Goal: Information Seeking & Learning: Find specific fact

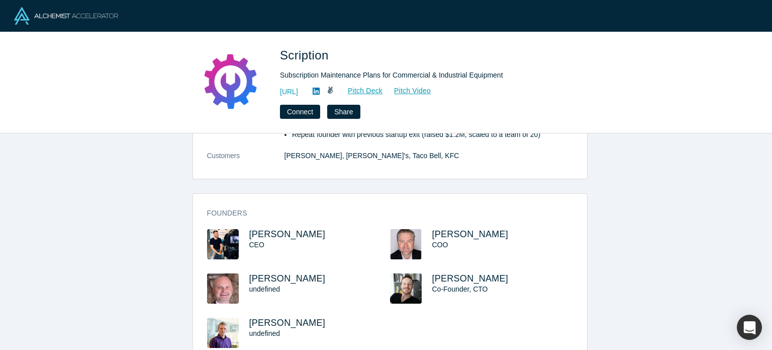
drag, startPoint x: 312, startPoint y: 232, endPoint x: 243, endPoint y: 224, distance: 68.9
click at [243, 224] on div "Founders Justin Villiers CEO Dave Bohne COO Bill Durrand undefined Antoine Visc…" at bounding box center [390, 285] width 394 height 168
copy span "Justin Villiers"
drag, startPoint x: 503, startPoint y: 271, endPoint x: 474, endPoint y: 277, distance: 29.4
click at [473, 277] on div "Justin Villiers CEO Dave Bohne COO Bill Durrand undefined Antoine Viscardi Co-F…" at bounding box center [390, 295] width 366 height 133
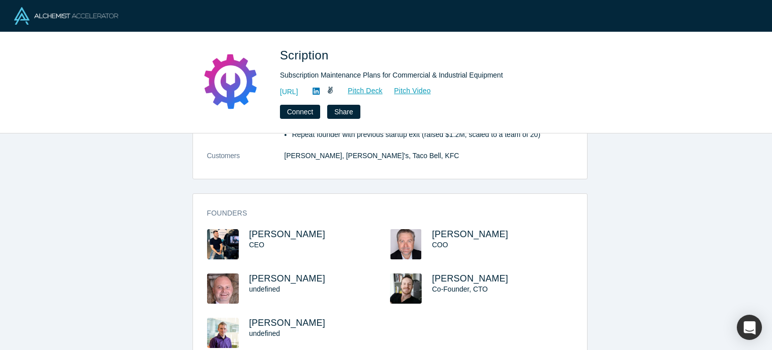
click at [510, 277] on h3 "Antoine Viscardi" at bounding box center [493, 278] width 123 height 11
drag, startPoint x: 510, startPoint y: 277, endPoint x: 438, endPoint y: 273, distance: 73.0
click at [438, 273] on h3 "Antoine Viscardi" at bounding box center [493, 278] width 123 height 11
copy span "Antoine Viscardi"
click at [601, 241] on div "overview Description Subscription maintenance plans for commercial and industri…" at bounding box center [390, 245] width 780 height 224
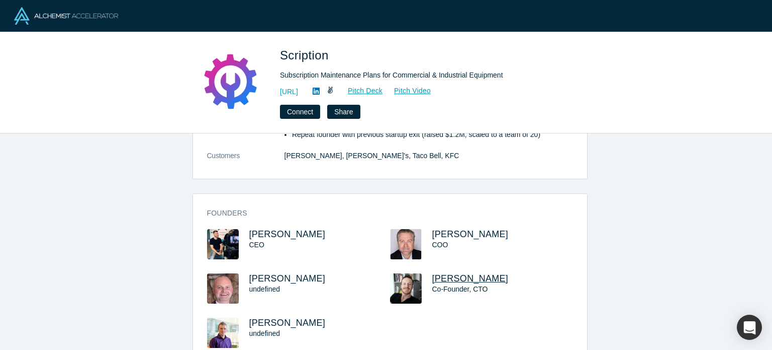
click at [487, 277] on span "Antoine Viscardi" at bounding box center [470, 278] width 76 height 10
drag, startPoint x: 334, startPoint y: 57, endPoint x: 279, endPoint y: 48, distance: 55.6
click at [279, 48] on div "Scription Subscription Maintenance Plans for Commercial & Industrial Equipment …" at bounding box center [386, 82] width 395 height 72
copy span "Scription"
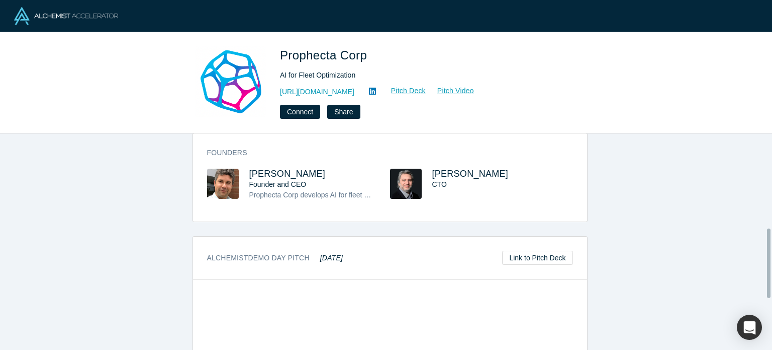
scroll to position [296, 0]
click at [256, 170] on span "Vasily Nikolaev" at bounding box center [287, 171] width 76 height 10
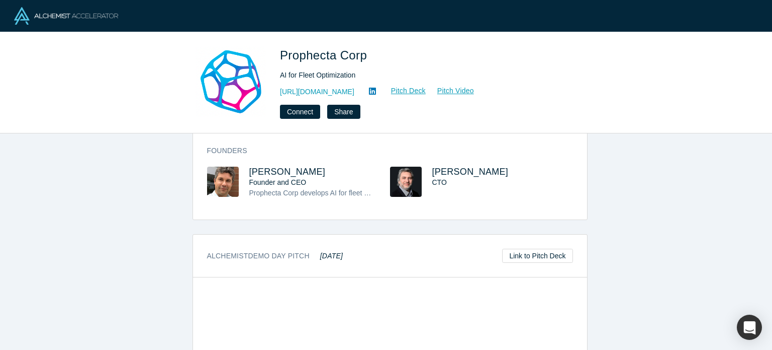
drag, startPoint x: 309, startPoint y: 167, endPoint x: 243, endPoint y: 162, distance: 65.5
click at [243, 163] on div "Founders Vasily Nikolaev Founder and CEO Prophecta Corp develops AI for fleet o…" at bounding box center [390, 178] width 394 height 81
copy span "Vasily Nikolaev"
click at [486, 170] on span "Anatoly Volkhover" at bounding box center [470, 171] width 76 height 10
drag, startPoint x: 428, startPoint y: 167, endPoint x: 511, endPoint y: 165, distance: 83.0
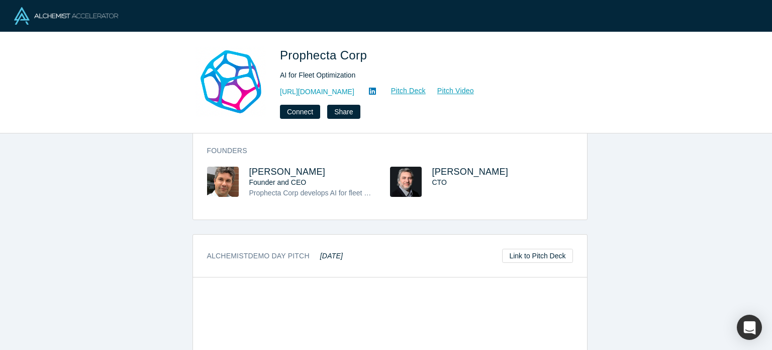
click at [511, 166] on h3 "Anatoly Volkhover" at bounding box center [493, 171] width 123 height 11
copy span "Anatoly Volkhover"
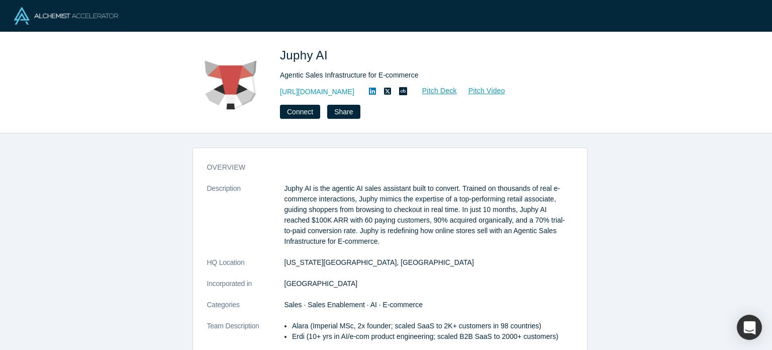
click at [330, 54] on h1 "Juphy AI" at bounding box center [421, 55] width 282 height 18
drag, startPoint x: 330, startPoint y: 54, endPoint x: 286, endPoint y: 49, distance: 45.0
click at [285, 50] on h1 "Juphy AI" at bounding box center [421, 55] width 282 height 18
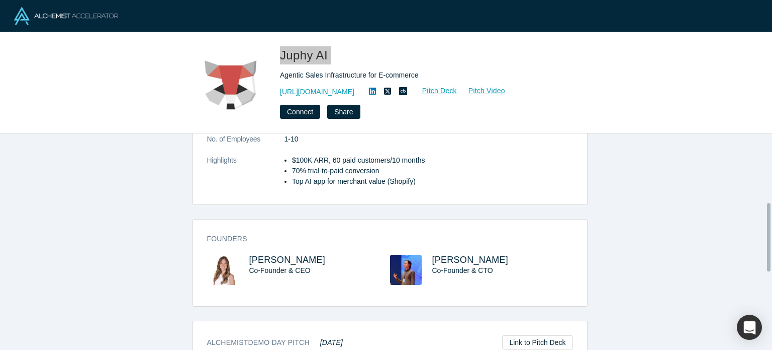
scroll to position [219, 0]
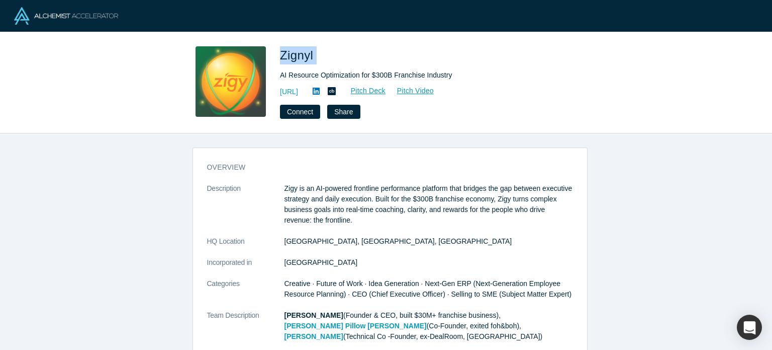
click at [281, 50] on h1 "Zignyl" at bounding box center [421, 55] width 282 height 18
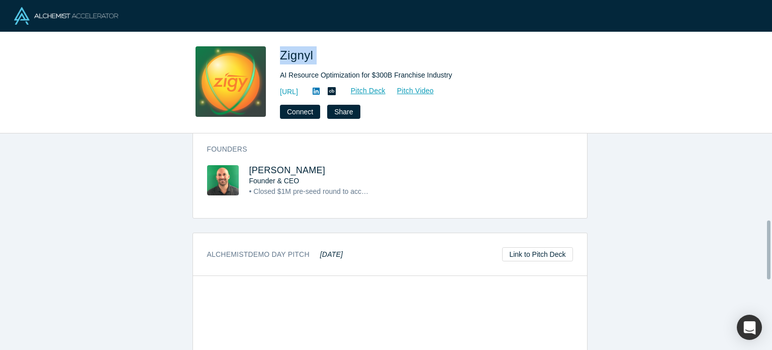
scroll to position [309, 0]
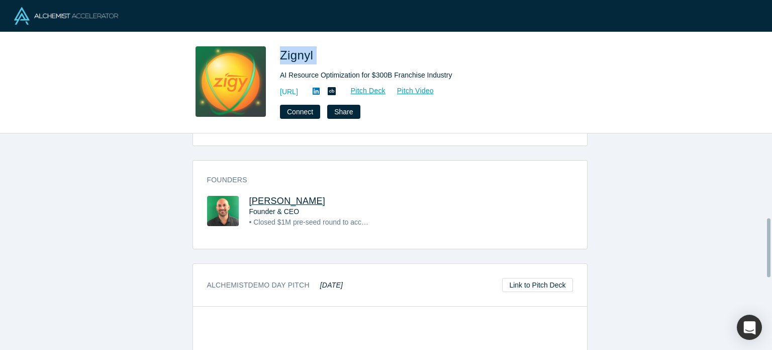
click at [268, 196] on span "[PERSON_NAME]" at bounding box center [287, 201] width 76 height 10
drag, startPoint x: 318, startPoint y: 185, endPoint x: 246, endPoint y: 177, distance: 72.4
click at [246, 177] on div "Founders Matt Forbush Founder & CEO • Closed $1M pre-seed round to accelerate g…" at bounding box center [390, 207] width 394 height 81
copy span "Matt Forbush"
click at [332, 56] on h1 "Zignyl" at bounding box center [421, 55] width 282 height 18
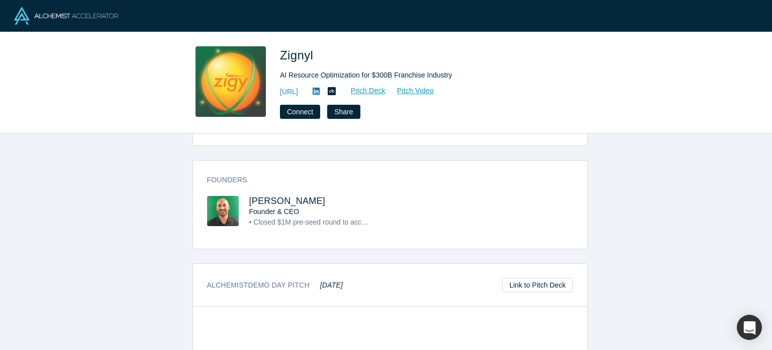
click at [332, 56] on h1 "Zignyl" at bounding box center [421, 55] width 282 height 18
click at [286, 51] on span "Zignyl" at bounding box center [298, 55] width 37 height 14
copy span "Zignyl"
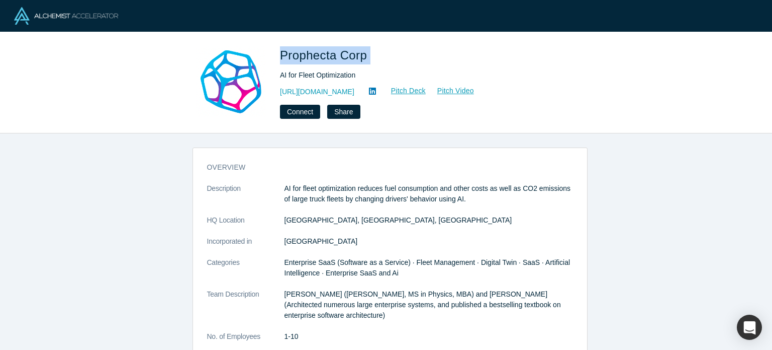
drag, startPoint x: 378, startPoint y: 51, endPoint x: 283, endPoint y: 46, distance: 95.2
click at [283, 46] on h1 "Prophecta Corp" at bounding box center [421, 55] width 282 height 18
copy span "Prophecta Corp"
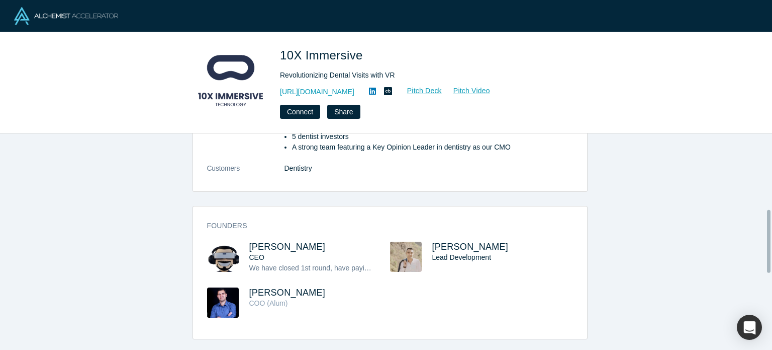
scroll to position [327, 0]
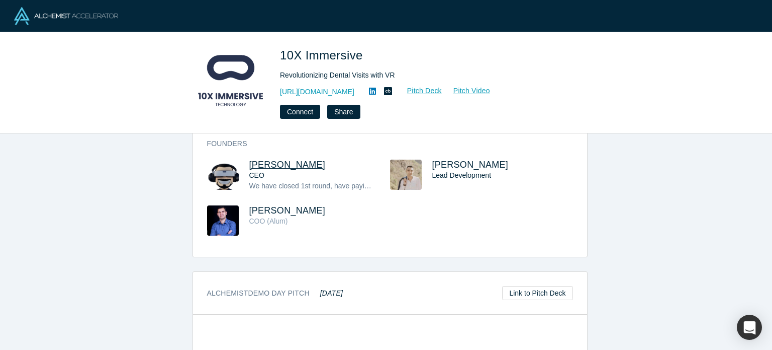
click at [288, 166] on span "Davit Zargaryan" at bounding box center [287, 164] width 76 height 10
drag, startPoint x: 327, startPoint y: 165, endPoint x: 242, endPoint y: 162, distance: 84.5
click at [242, 162] on div "Davit Zargaryan CEO We have closed 1st round, have paying clients from 5 countr…" at bounding box center [298, 182] width 183 height 46
copy span "Davit Zargaryan"
drag, startPoint x: 367, startPoint y: 51, endPoint x: 280, endPoint y: 49, distance: 87.0
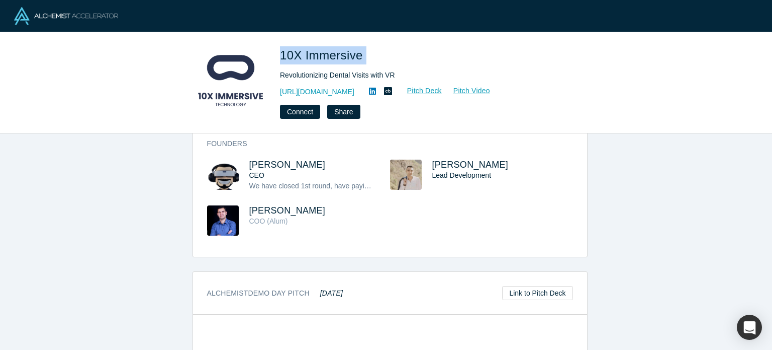
click at [280, 49] on div "10X Immersive Revolutionizing Dental Visits with VR https://www.10ximmersive.co…" at bounding box center [386, 82] width 395 height 72
copy span "10X Immersive"
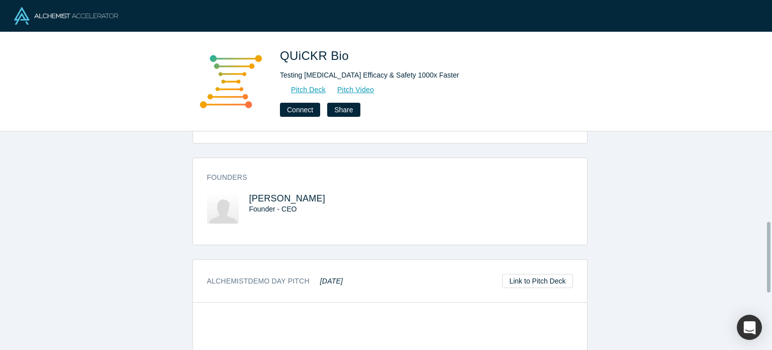
scroll to position [280, 0]
click at [292, 191] on span "Charles Blanluet" at bounding box center [287, 196] width 76 height 10
drag, startPoint x: 326, startPoint y: 185, endPoint x: 242, endPoint y: 179, distance: 84.2
click at [242, 179] on div "Founders Charles Blanluet Founder - CEO" at bounding box center [390, 202] width 394 height 79
copy span "Charles Blanluet"
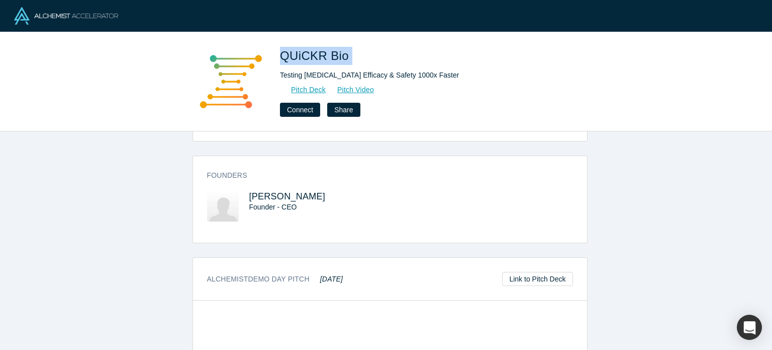
drag, startPoint x: 350, startPoint y: 56, endPoint x: 283, endPoint y: 56, distance: 66.9
click at [283, 56] on h1 "QUiCKR Bio" at bounding box center [421, 56] width 282 height 18
copy span "QUiCKR Bio"
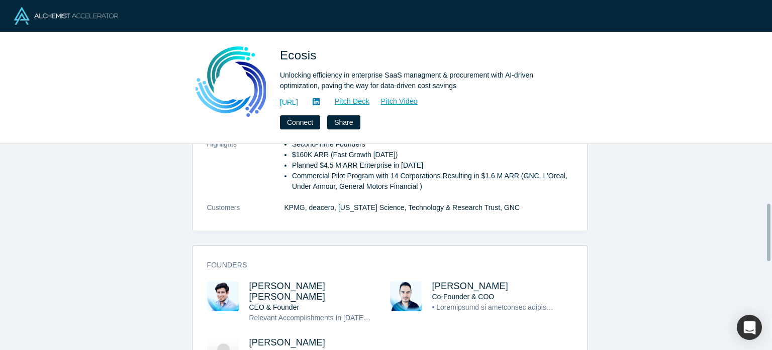
scroll to position [217, 0]
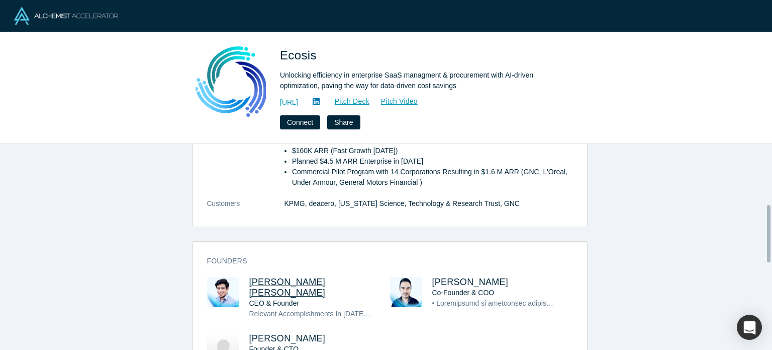
click at [317, 277] on span "[PERSON_NAME] [PERSON_NAME]" at bounding box center [287, 287] width 76 height 21
click at [435, 281] on span "Enrique Arredondo" at bounding box center [470, 282] width 76 height 10
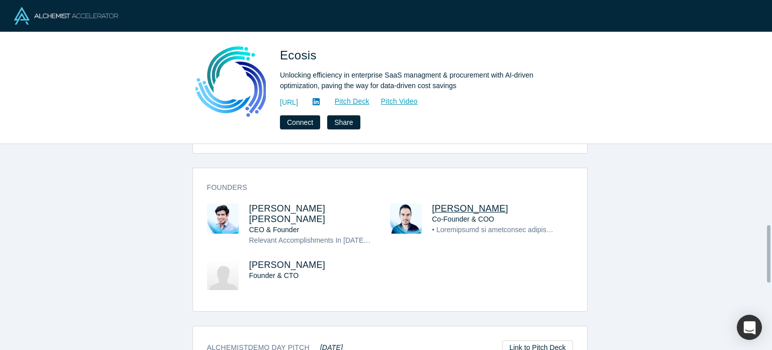
scroll to position [290, 0]
click at [284, 260] on span "Tomas Medhi" at bounding box center [287, 265] width 76 height 10
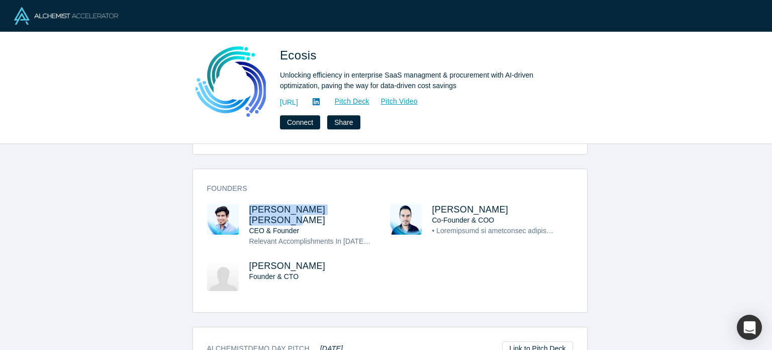
drag, startPoint x: 336, startPoint y: 202, endPoint x: 243, endPoint y: 199, distance: 92.6
click at [243, 199] on div "Founders Roberto Flores Riveroll CEO & Founder Relevant Accomplishments In 2017…" at bounding box center [390, 244] width 394 height 136
copy span "Roberto Flores Riveroll"
drag, startPoint x: 515, startPoint y: 206, endPoint x: 424, endPoint y: 201, distance: 90.7
click at [424, 201] on div "Founders Roberto Flores Riveroll CEO & Founder Relevant Accomplishments In 2017…" at bounding box center [390, 244] width 394 height 136
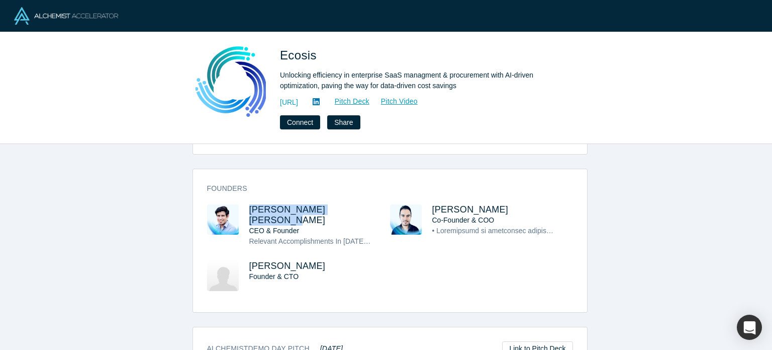
copy span "Enrique Arredondo"
drag, startPoint x: 355, startPoint y: 48, endPoint x: 276, endPoint y: 44, distance: 79.1
click at [276, 44] on div "Ecosis Unlocking efficiency in enterprise SaaS managment & procurement with AI-…" at bounding box center [386, 88] width 772 height 112
copy span "Ecosis"
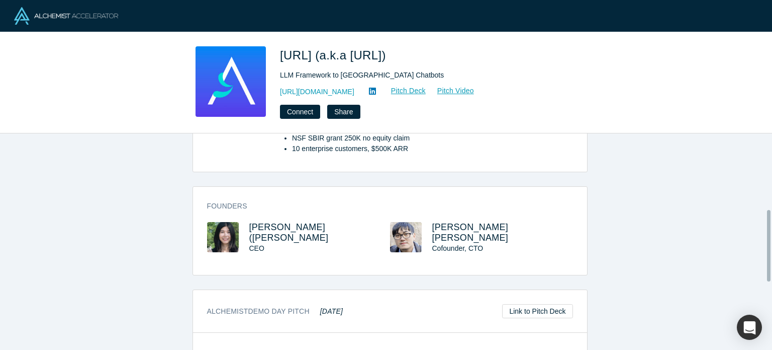
scroll to position [231, 0]
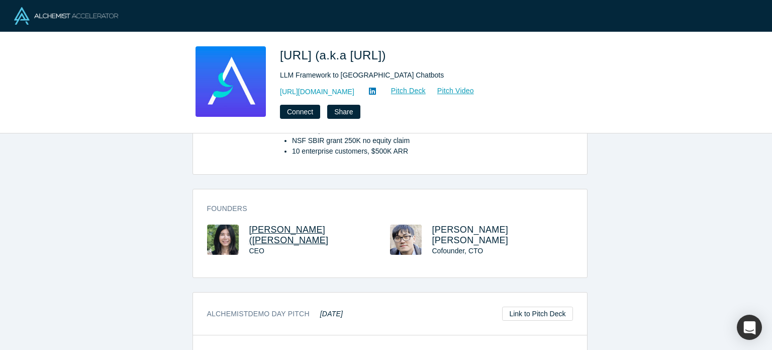
click at [272, 224] on span "[PERSON_NAME]([PERSON_NAME]" at bounding box center [288, 234] width 79 height 21
click at [467, 224] on span "Arbit Chen" at bounding box center [470, 234] width 76 height 21
drag, startPoint x: 302, startPoint y: 218, endPoint x: 234, endPoint y: 209, distance: 68.0
click at [234, 209] on div "Founders Zhou(Jo) Yu CEO Arbit Chen Cofounder, CTO" at bounding box center [390, 236] width 394 height 81
click at [302, 224] on h3 "Zhou(Jo) Yu" at bounding box center [310, 234] width 123 height 21
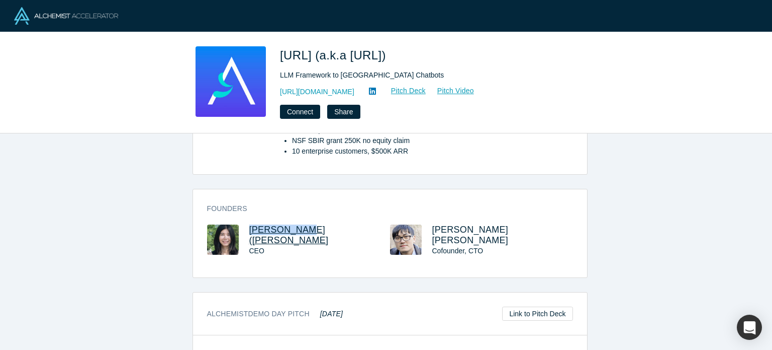
drag, startPoint x: 302, startPoint y: 214, endPoint x: 247, endPoint y: 212, distance: 54.3
click at [249, 224] on h3 "Zhou(Jo) Yu" at bounding box center [310, 234] width 123 height 21
copy span "Zhou(Jo) Yu"
drag, startPoint x: 469, startPoint y: 215, endPoint x: 426, endPoint y: 211, distance: 42.9
click at [426, 211] on div "Founders Zhou(Jo) Yu CEO Arbit Chen Cofounder, CTO" at bounding box center [390, 236] width 394 height 81
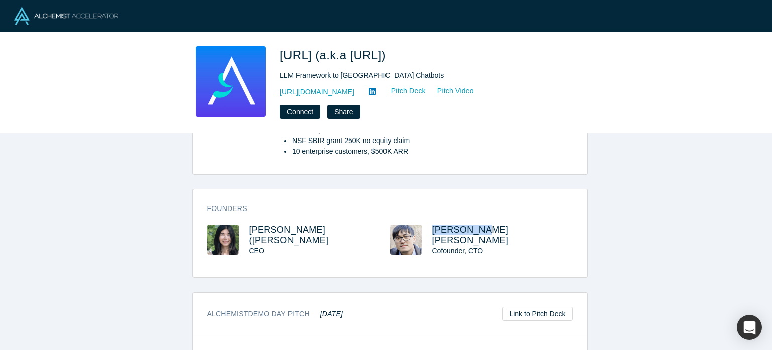
copy span "Arbit Chen"
drag, startPoint x: 276, startPoint y: 51, endPoint x: 326, endPoint y: 58, distance: 51.2
click at [326, 58] on div "Arklex.AI (a.k.a Articulate.AI) LLM Framework to Democratize Building Chatbots …" at bounding box center [386, 82] width 395 height 72
copy span "Arklex.AI"
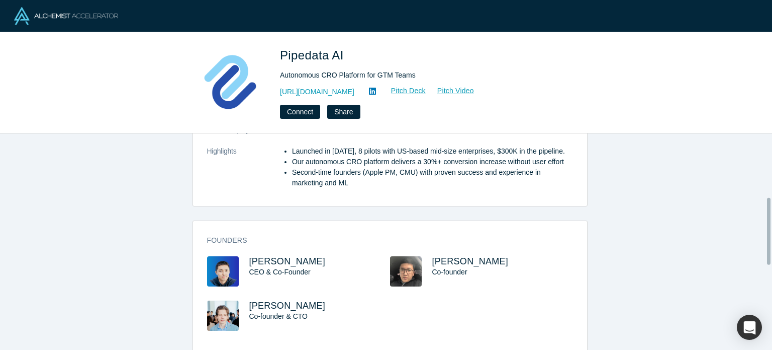
scroll to position [205, 0]
click at [293, 257] on span "[PERSON_NAME]" at bounding box center [287, 262] width 76 height 10
click at [458, 257] on span "[PERSON_NAME]" at bounding box center [470, 262] width 76 height 10
drag, startPoint x: 299, startPoint y: 283, endPoint x: 310, endPoint y: 289, distance: 12.2
click at [301, 301] on h3 "Alex Kirillov" at bounding box center [310, 306] width 123 height 11
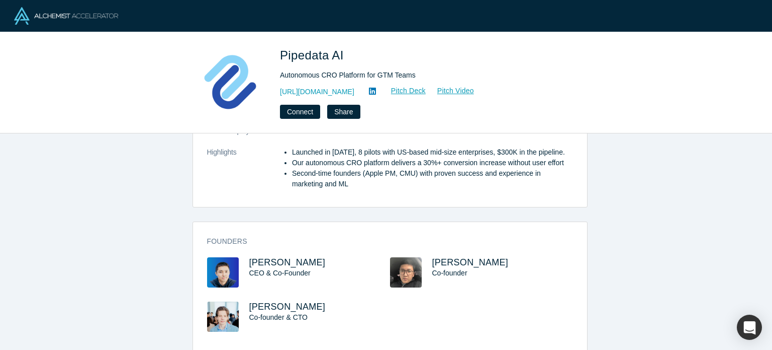
click at [314, 301] on h3 "Alex Kirillov" at bounding box center [310, 306] width 123 height 11
drag, startPoint x: 302, startPoint y: 282, endPoint x: 246, endPoint y: 283, distance: 55.8
click at [249, 301] on h3 "Alex Kirillov" at bounding box center [310, 306] width 123 height 11
copy span "Alex Kirillov"
drag, startPoint x: 355, startPoint y: 58, endPoint x: 281, endPoint y: 58, distance: 74.4
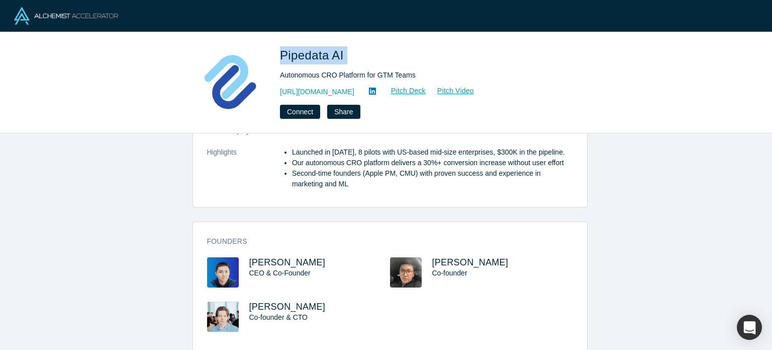
click at [281, 58] on h1 "Pipedata AI" at bounding box center [421, 55] width 282 height 18
copy span "Pipedata AI"
drag, startPoint x: 241, startPoint y: 284, endPoint x: 306, endPoint y: 289, distance: 65.1
click at [308, 301] on div "Alex Kirillov Co-founder & CTO" at bounding box center [298, 323] width 183 height 44
copy span "Alex Kirillov"
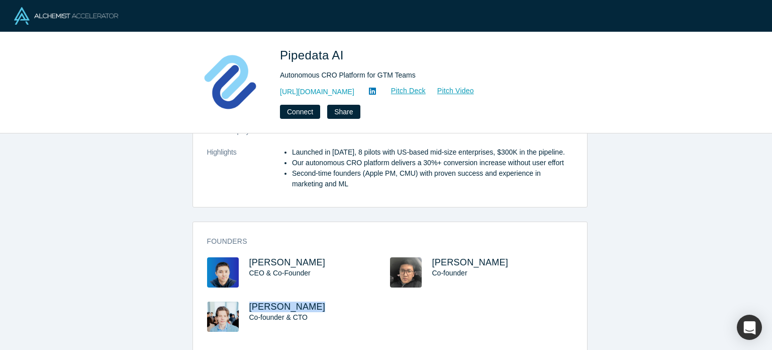
drag, startPoint x: 508, startPoint y: 239, endPoint x: 426, endPoint y: 225, distance: 82.8
click at [426, 229] on div "Founders Yerzhan Assanov CEO & Co-Founder Yerlan Kussainov Co-founder Alex Kiri…" at bounding box center [390, 291] width 394 height 124
copy span "Yerlan Kussainov"
drag, startPoint x: 354, startPoint y: 53, endPoint x: 280, endPoint y: 48, distance: 74.1
click at [280, 48] on div "Pipedata AI Autonomous CRO Platform for GTM Teams https://ai.pipedata.co Pitch …" at bounding box center [386, 82] width 395 height 72
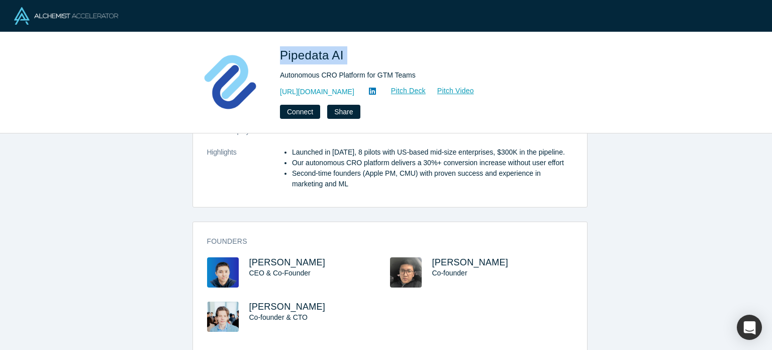
copy span "Pipedata AI"
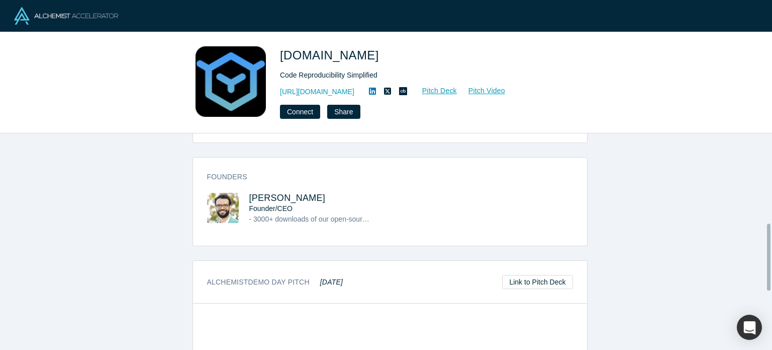
scroll to position [289, 0]
click at [262, 197] on span "[PERSON_NAME]" at bounding box center [287, 200] width 76 height 10
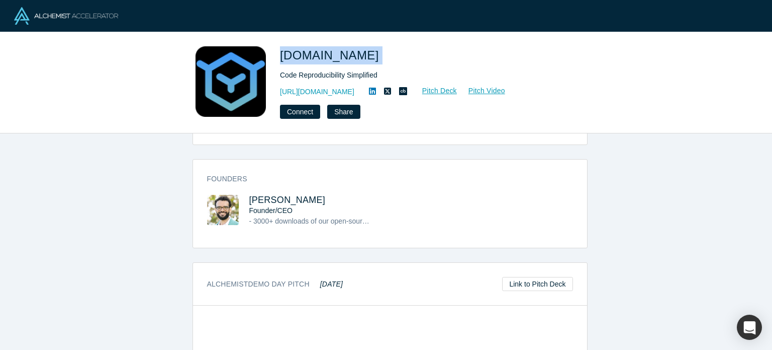
drag, startPoint x: 353, startPoint y: 65, endPoint x: 275, endPoint y: 52, distance: 79.0
click at [275, 52] on div "[DOMAIN_NAME] Code Reproducibility Simplified [URL][DOMAIN_NAME] Pitch Deck Pit…" at bounding box center [386, 82] width 395 height 72
copy span "[DOMAIN_NAME]"
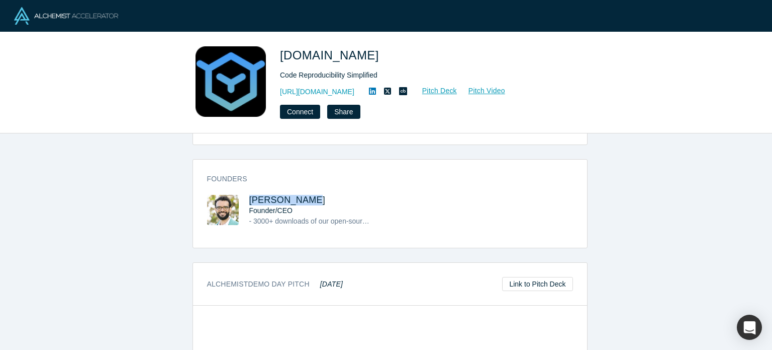
drag, startPoint x: 312, startPoint y: 195, endPoint x: 246, endPoint y: 192, distance: 66.0
click at [246, 192] on div "Founders [PERSON_NAME] Founder/CEO - 3000+ downloads of our open-source tool mi…" at bounding box center [390, 206] width 394 height 81
copy span "[PERSON_NAME]"
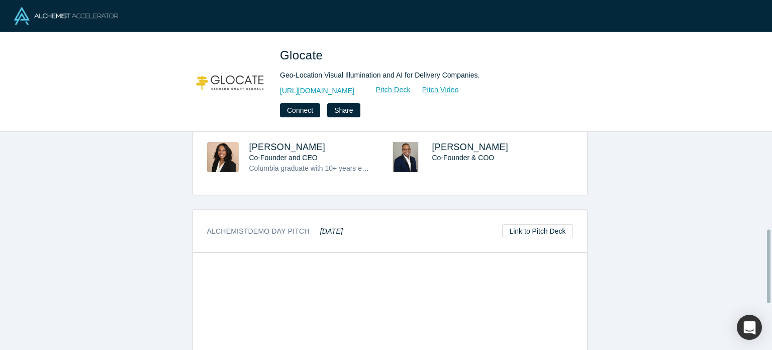
scroll to position [286, 0]
click at [272, 154] on div "Co-Founder and CEO" at bounding box center [310, 159] width 123 height 11
click at [285, 143] on span "Amber Glover" at bounding box center [287, 148] width 76 height 10
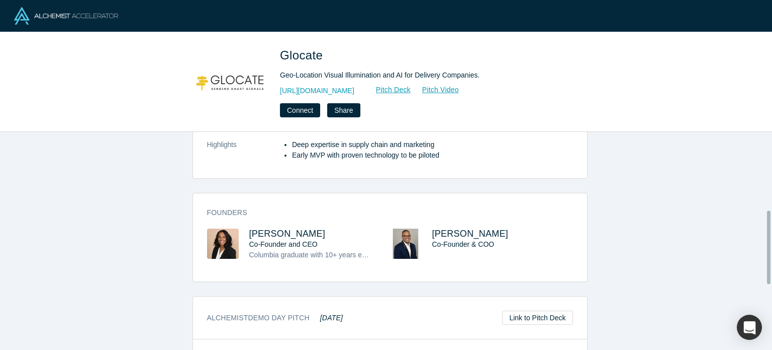
scroll to position [240, 0]
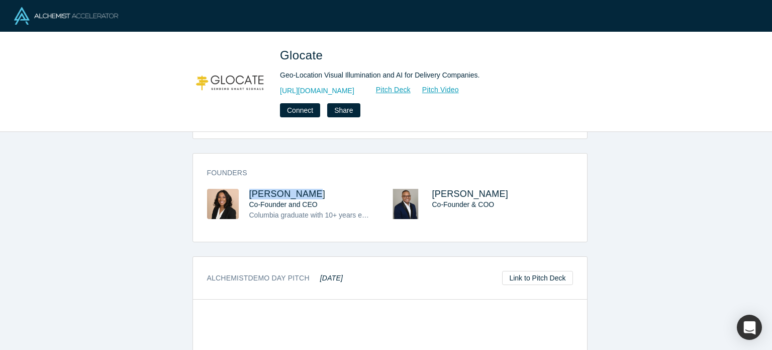
drag, startPoint x: 314, startPoint y: 197, endPoint x: 243, endPoint y: 186, distance: 72.2
click at [243, 186] on div "Founders Amber Glover Co-Founder and CEO Columbia graduate with 10+ years exper…" at bounding box center [390, 200] width 394 height 81
copy span "Amber Glover"
drag, startPoint x: 335, startPoint y: 53, endPoint x: 281, endPoint y: 48, distance: 54.1
click at [281, 48] on h1 "Glocate" at bounding box center [421, 55] width 282 height 18
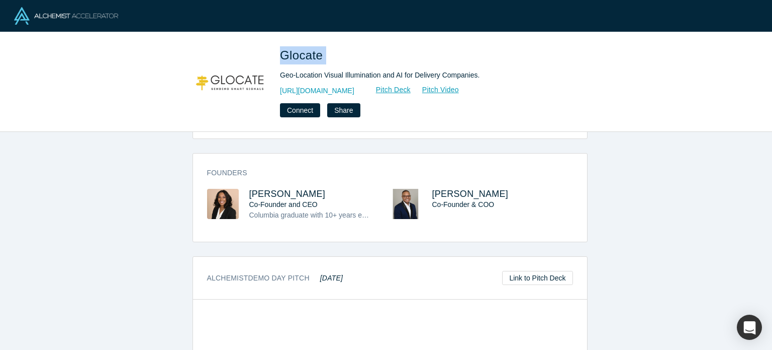
copy span "Glocate"
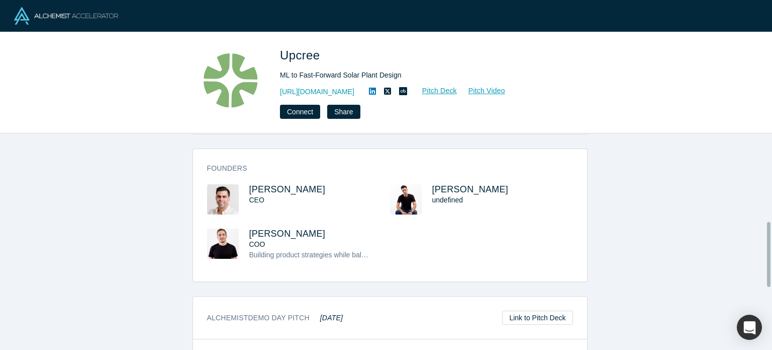
scroll to position [294, 0]
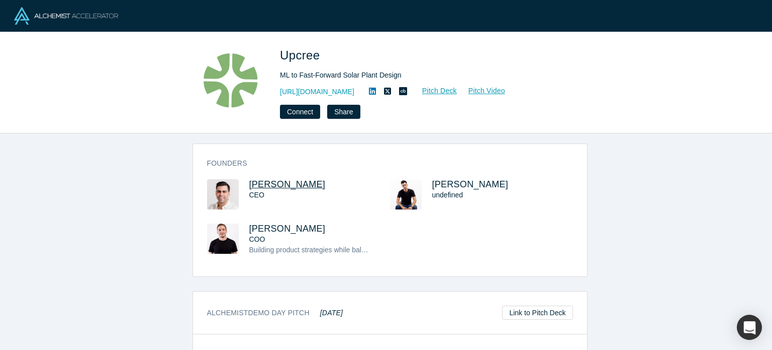
click at [286, 179] on span "[PERSON_NAME]" at bounding box center [287, 184] width 76 height 10
drag, startPoint x: 310, startPoint y: 166, endPoint x: 245, endPoint y: 161, distance: 65.0
click at [244, 161] on div "Founders [PERSON_NAME] CEO [PERSON_NAME] undefined [PERSON_NAME] COO Building p…" at bounding box center [390, 213] width 394 height 125
copy span "[PERSON_NAME]"
drag, startPoint x: 355, startPoint y: 53, endPoint x: 282, endPoint y: 54, distance: 72.4
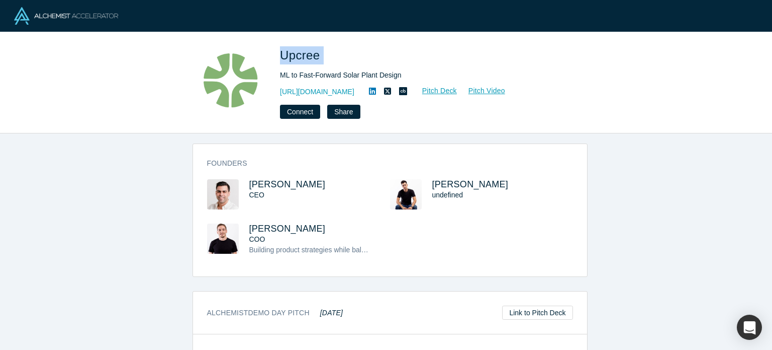
click at [282, 54] on h1 "Upcree" at bounding box center [421, 55] width 282 height 18
copy span "Upcree"
